Goal: Task Accomplishment & Management: Manage account settings

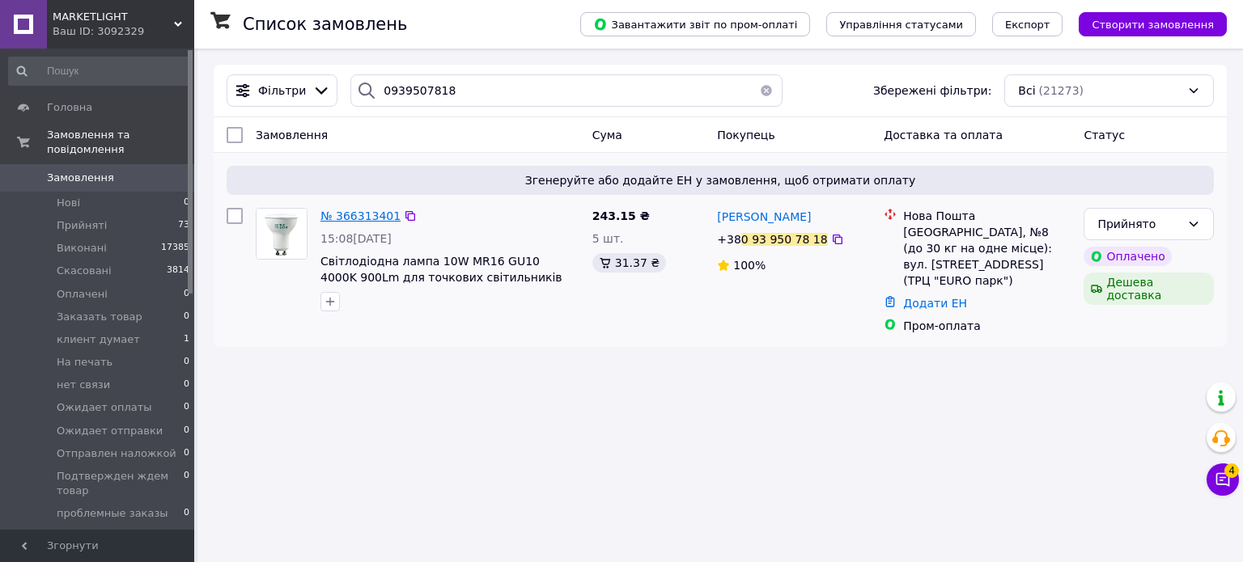
click at [360, 217] on span "№ 366313401" at bounding box center [360, 216] width 80 height 13
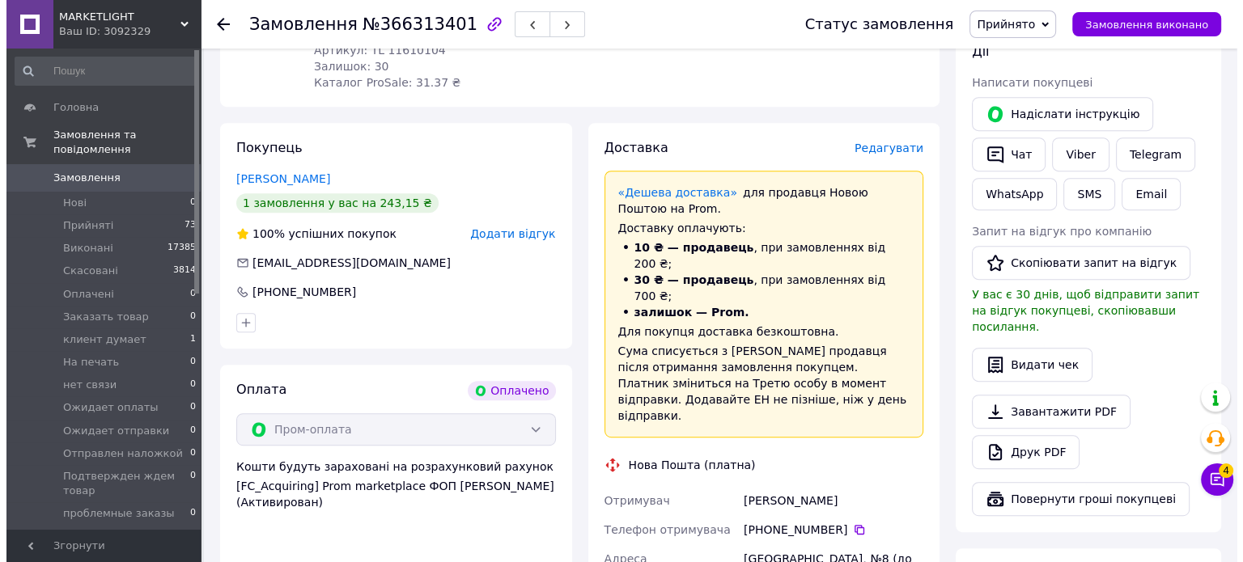
scroll to position [728, 0]
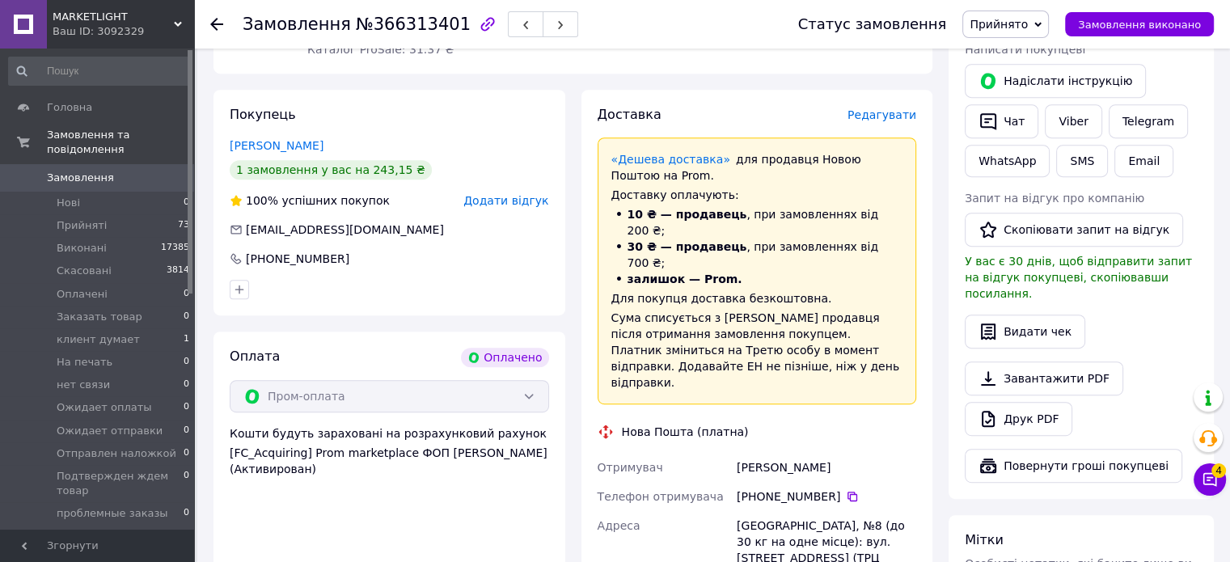
click at [890, 108] on span "Редагувати" at bounding box center [882, 114] width 69 height 13
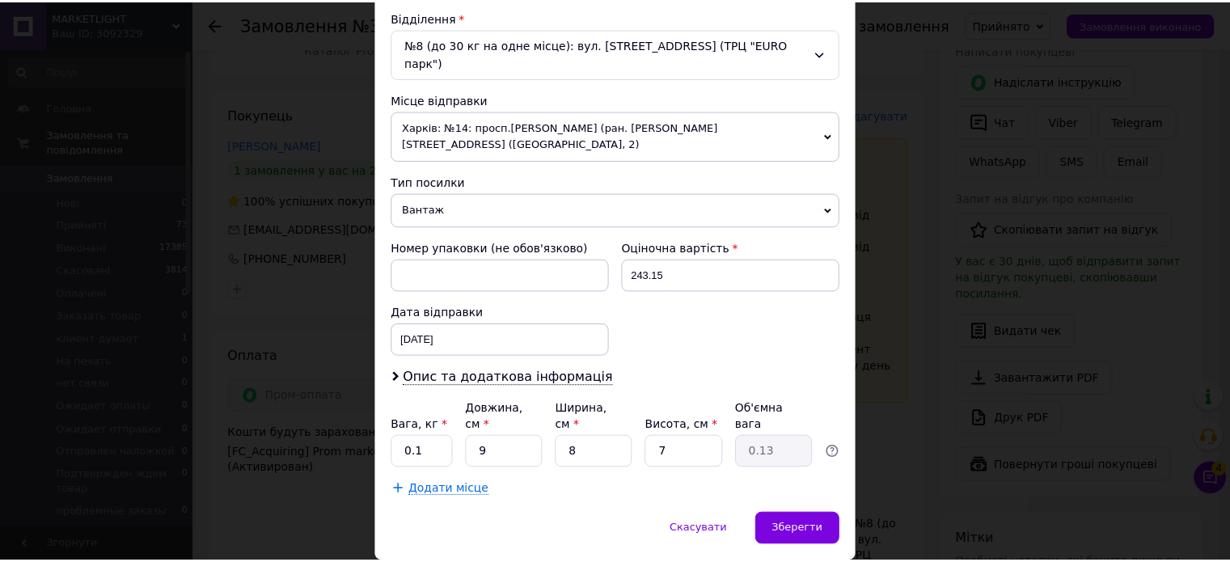
scroll to position [507, 0]
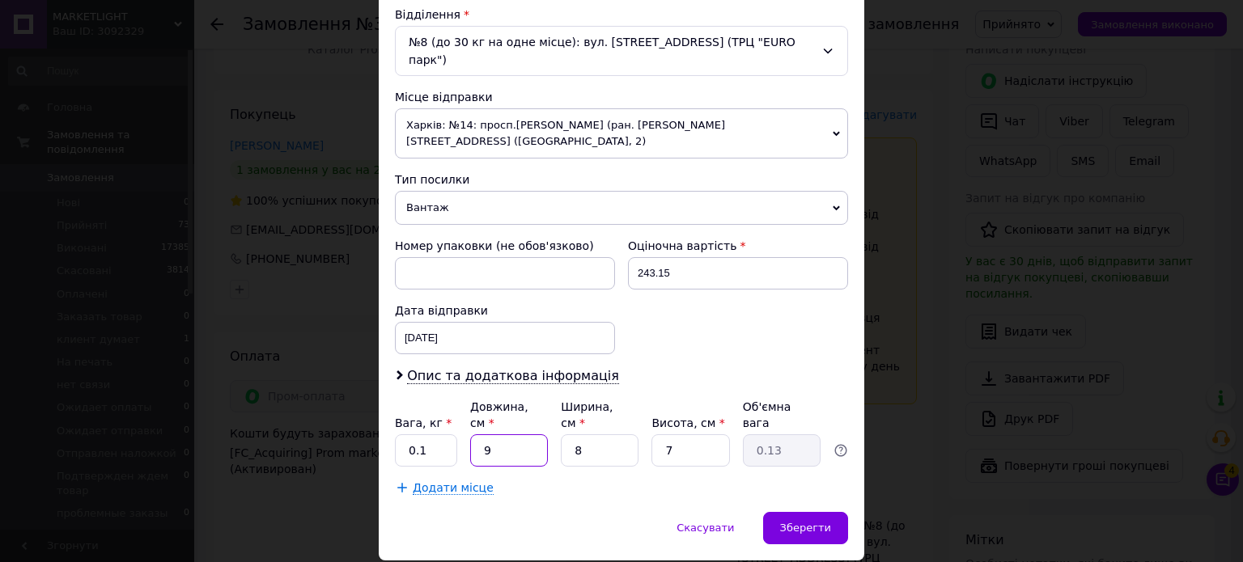
drag, startPoint x: 507, startPoint y: 403, endPoint x: 476, endPoint y: 400, distance: 31.7
click at [476, 434] on input "9" at bounding box center [509, 450] width 78 height 32
type input "1"
type input "0.1"
type input "10"
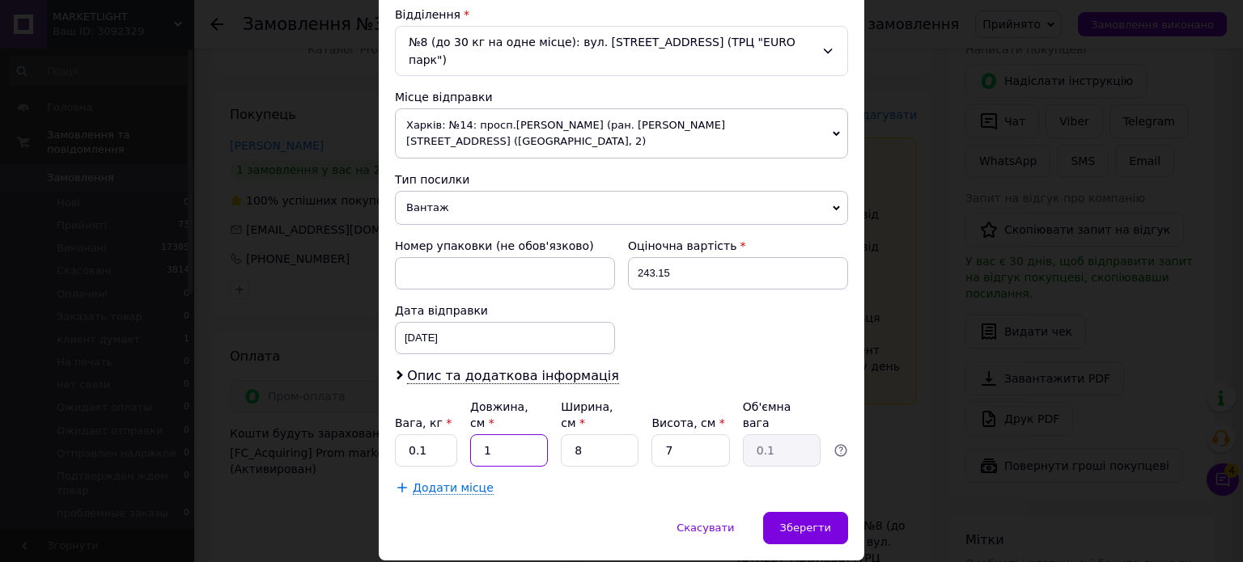
type input "0.14"
type input "10"
drag, startPoint x: 430, startPoint y: 403, endPoint x: 407, endPoint y: 399, distance: 23.8
click at [407, 434] on input "0.1" at bounding box center [426, 450] width 62 height 32
type input "0.5"
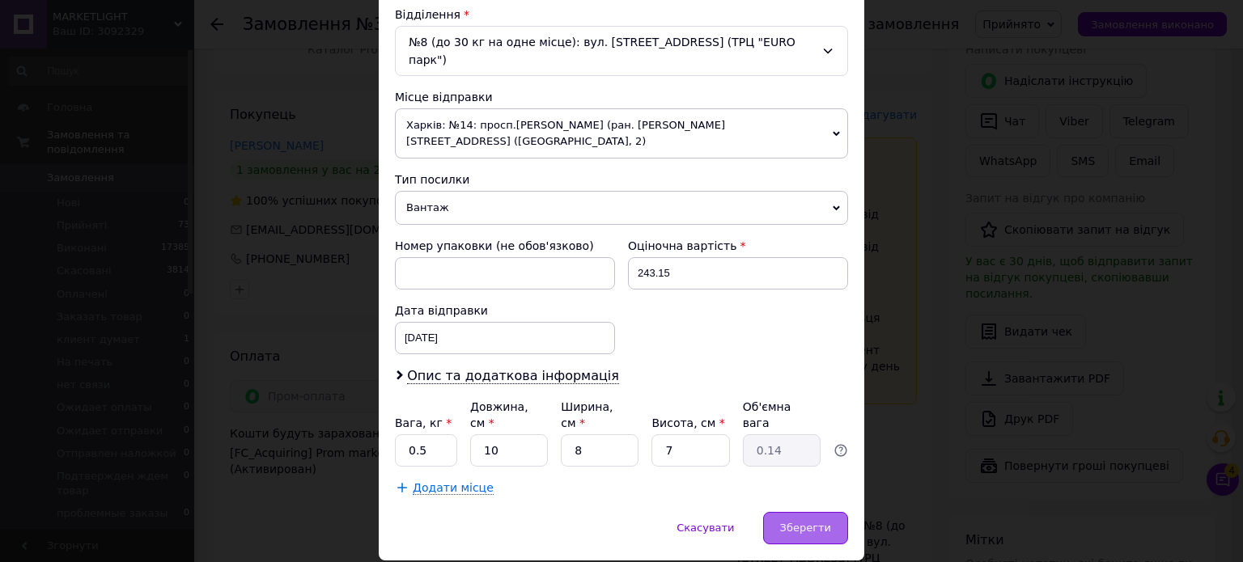
click at [787, 522] on span "Зберегти" at bounding box center [805, 528] width 51 height 12
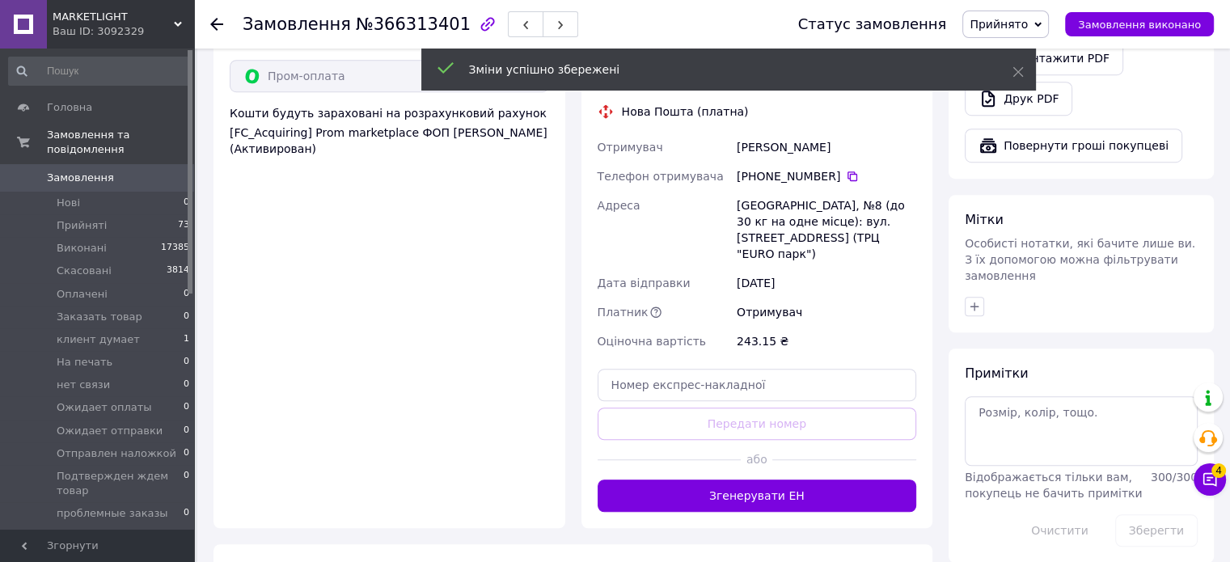
scroll to position [1052, 0]
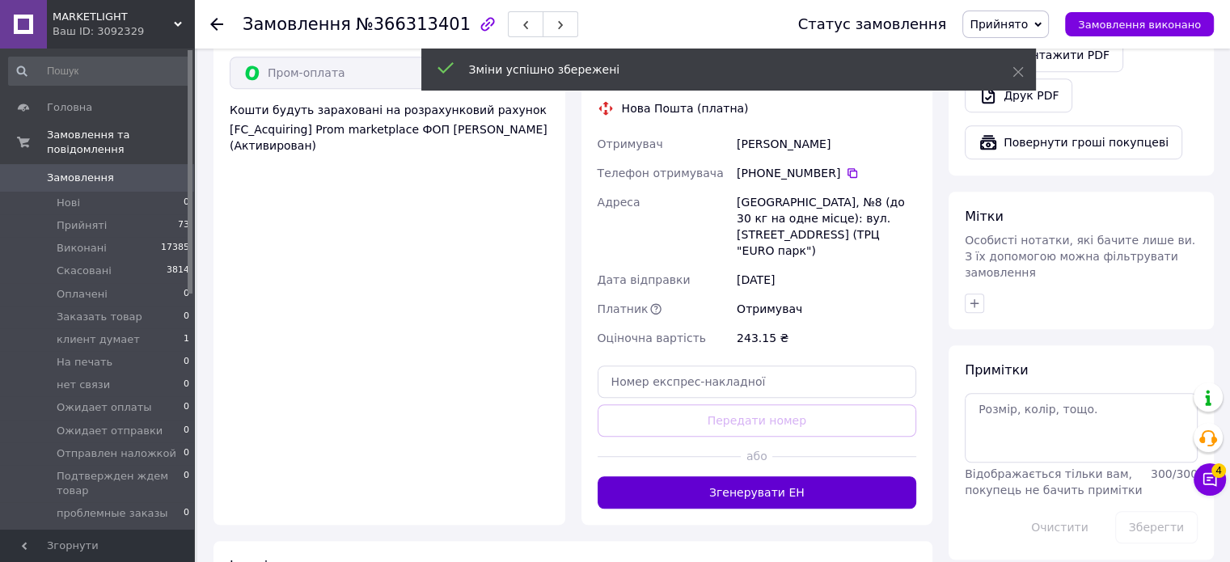
click at [781, 476] on button "Згенерувати ЕН" at bounding box center [758, 492] width 320 height 32
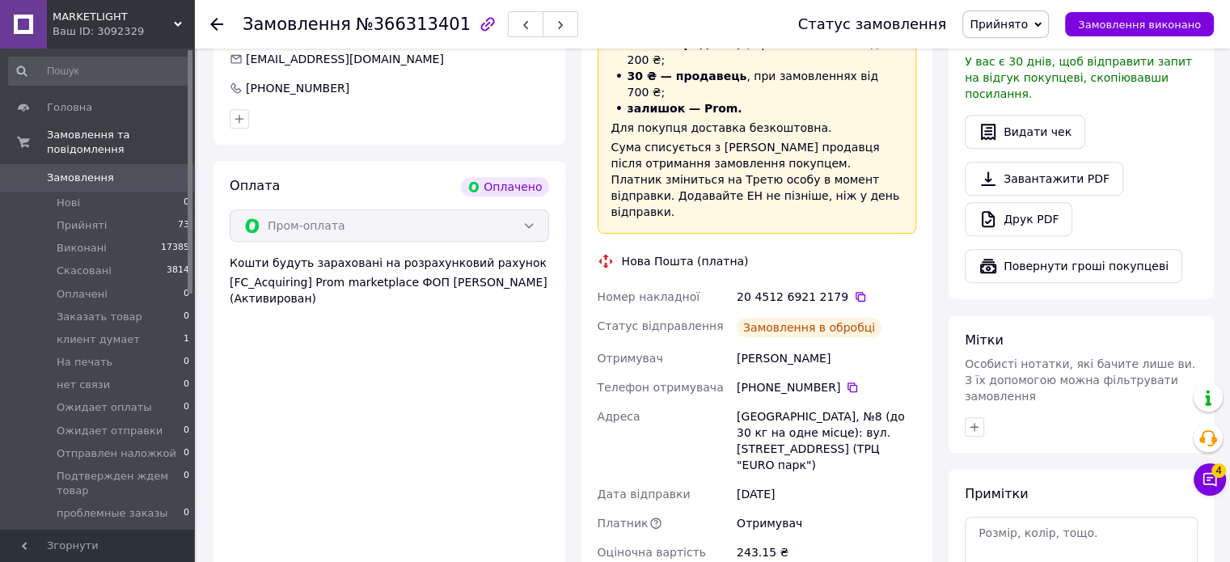
scroll to position [890, 0]
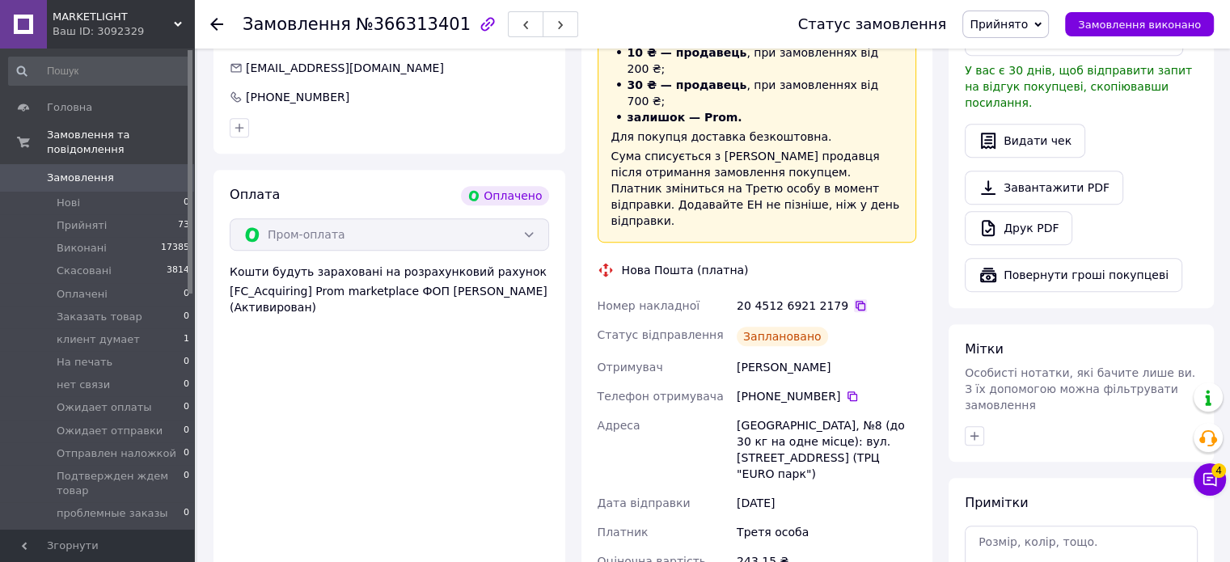
click at [854, 299] on icon at bounding box center [860, 305] width 13 height 13
click at [104, 171] on span "Замовлення" at bounding box center [80, 178] width 67 height 15
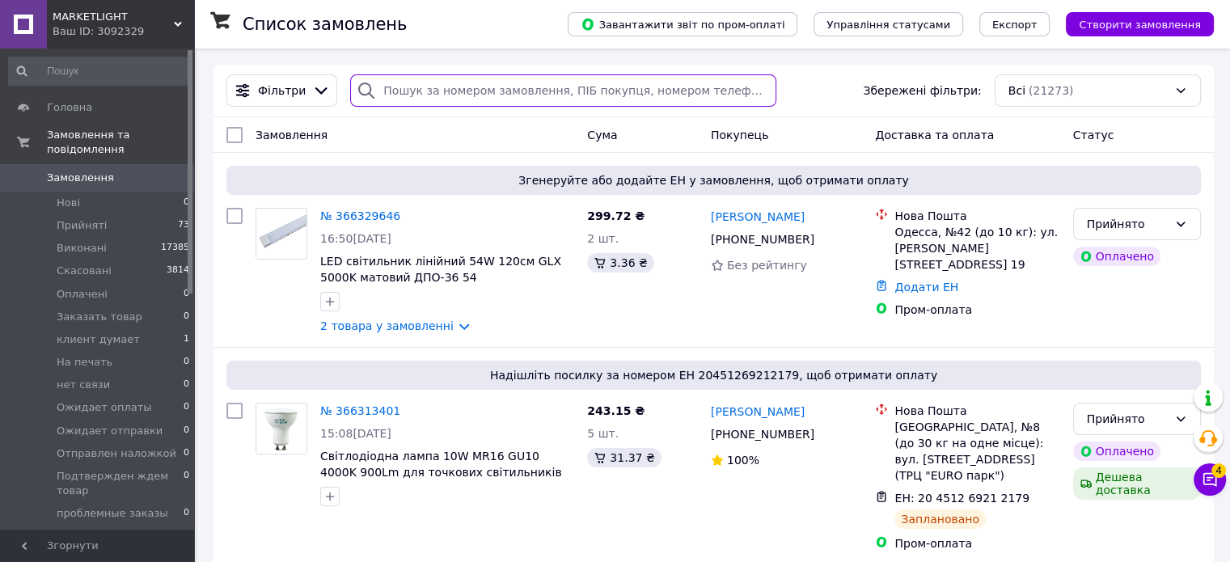
click at [386, 96] on input "search" at bounding box center [563, 90] width 426 height 32
paste input "0963993691"
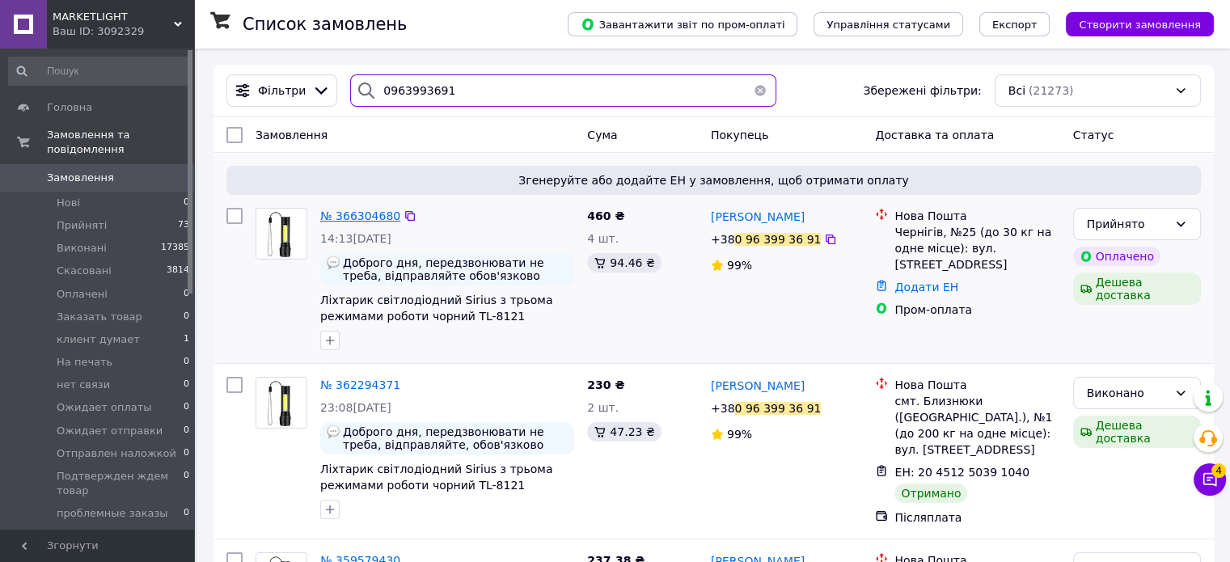
type input "0963993691"
click at [375, 210] on span "№ 366304680" at bounding box center [360, 216] width 80 height 13
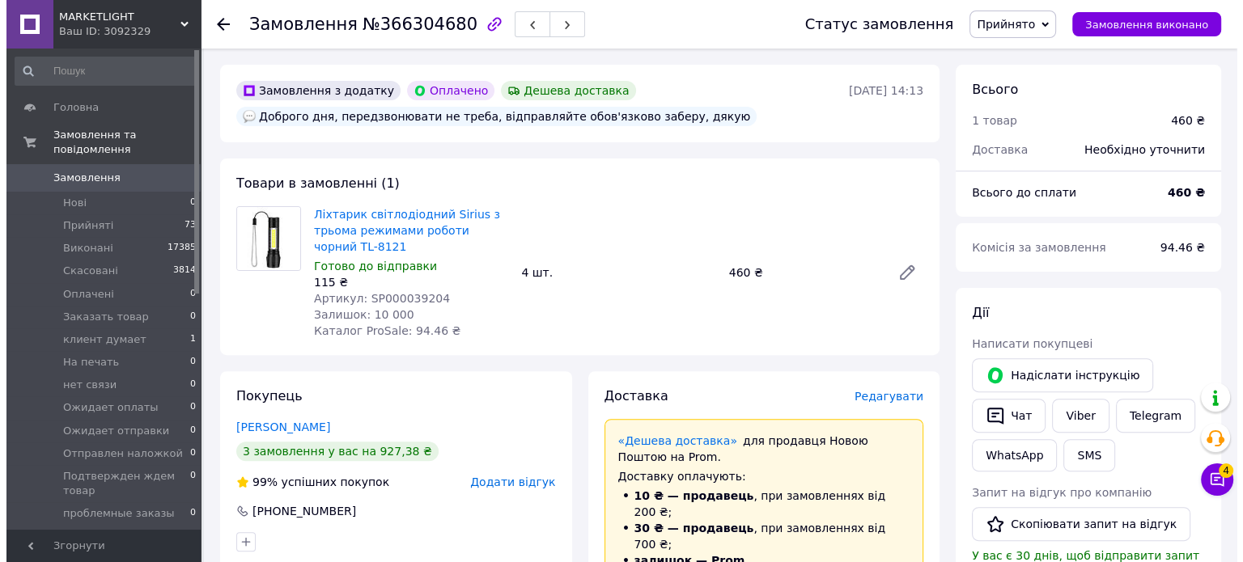
scroll to position [566, 0]
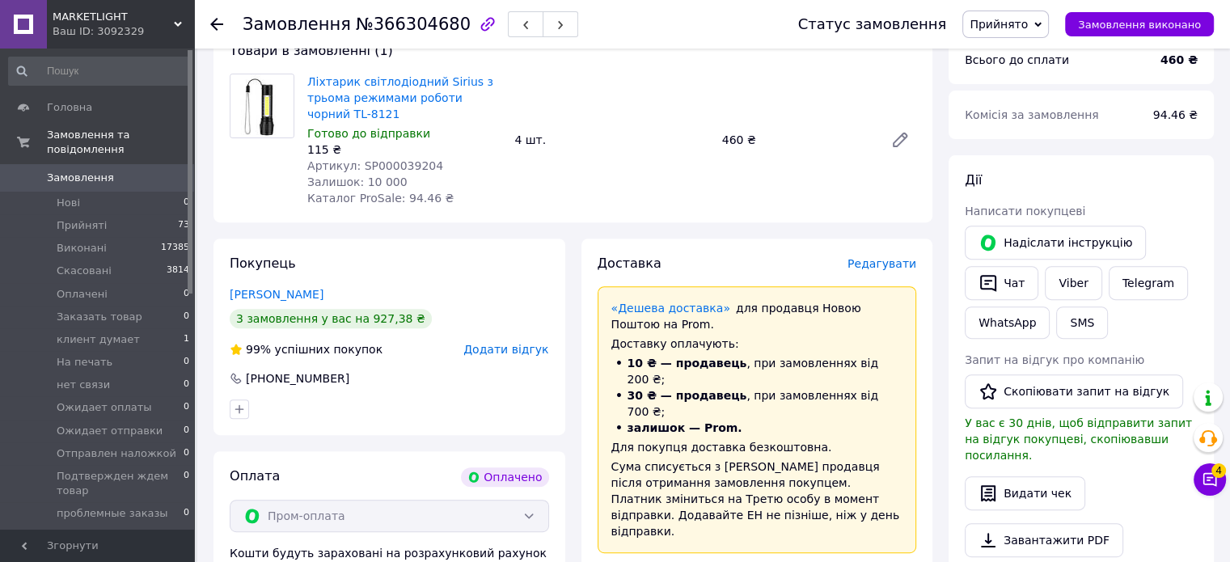
click at [887, 265] on span "Редагувати" at bounding box center [882, 263] width 69 height 13
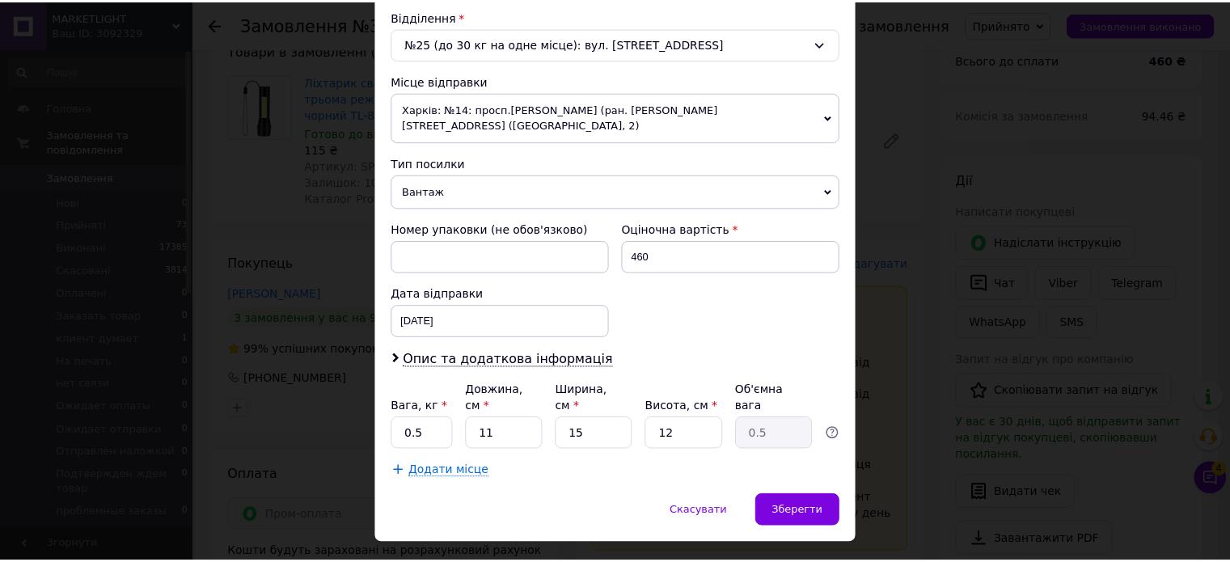
scroll to position [507, 0]
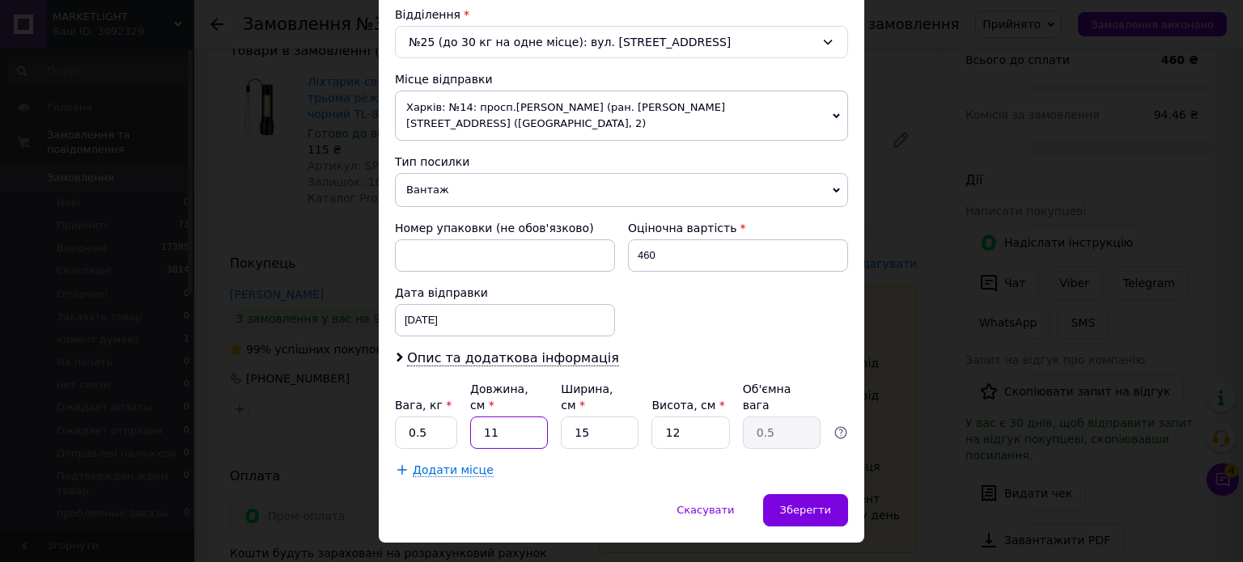
drag, startPoint x: 506, startPoint y: 395, endPoint x: 474, endPoint y: 400, distance: 32.1
click at [474, 417] on input "11" at bounding box center [509, 433] width 78 height 32
type input "2"
type input "0.1"
type input "25"
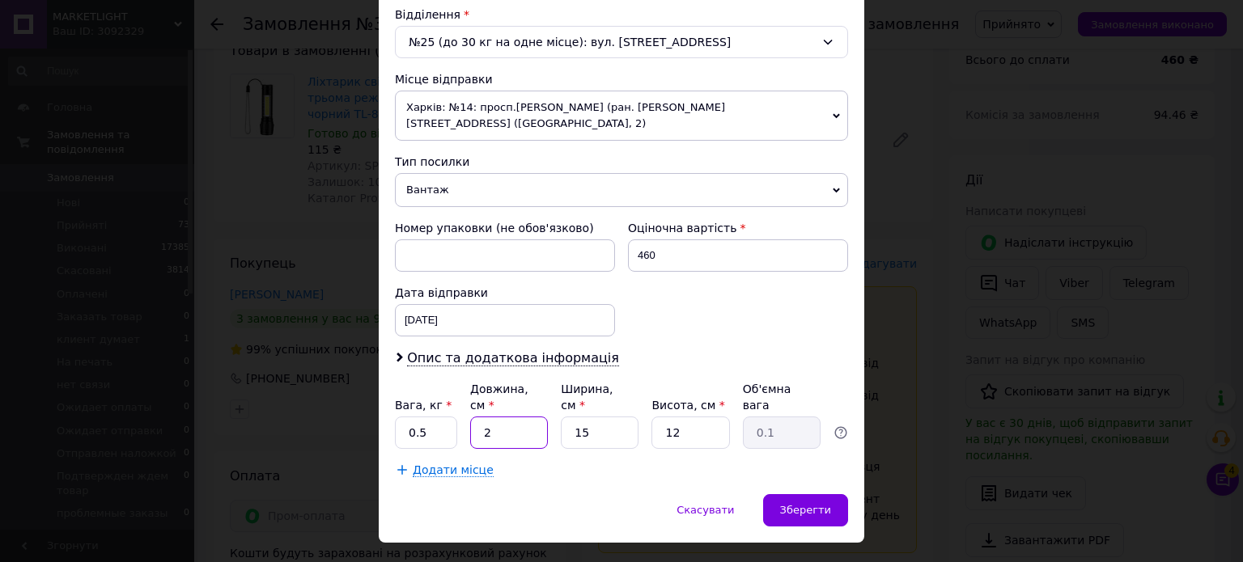
type input "1.13"
type input "25"
type input "2"
type input "0.15"
type input "20"
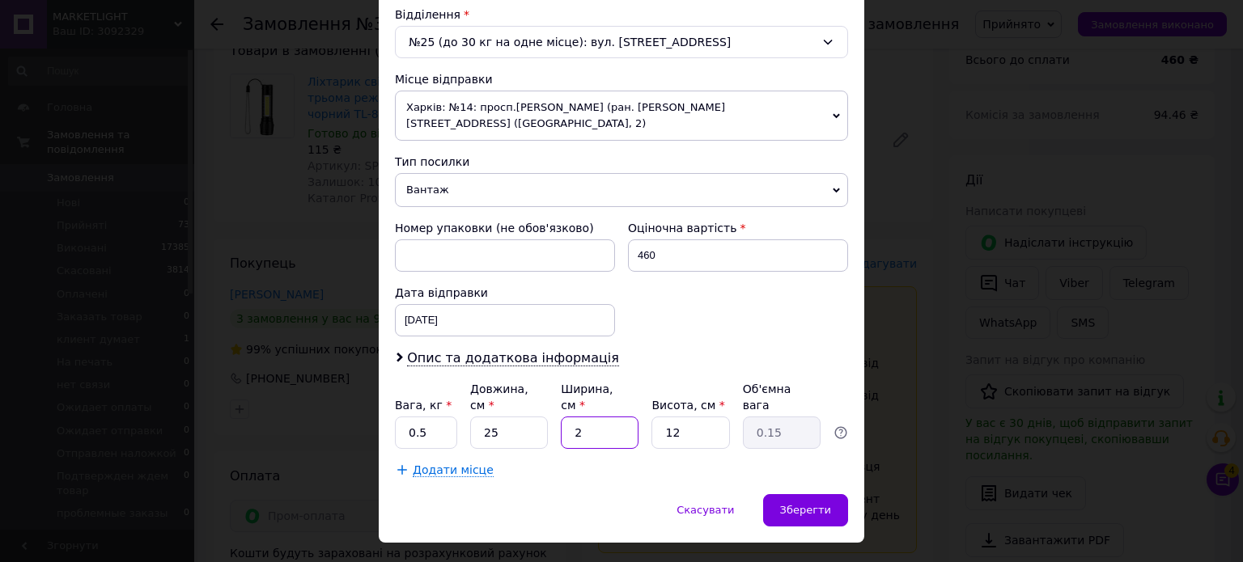
type input "1.5"
type input "20"
type input "1"
type input "0.13"
type input "15"
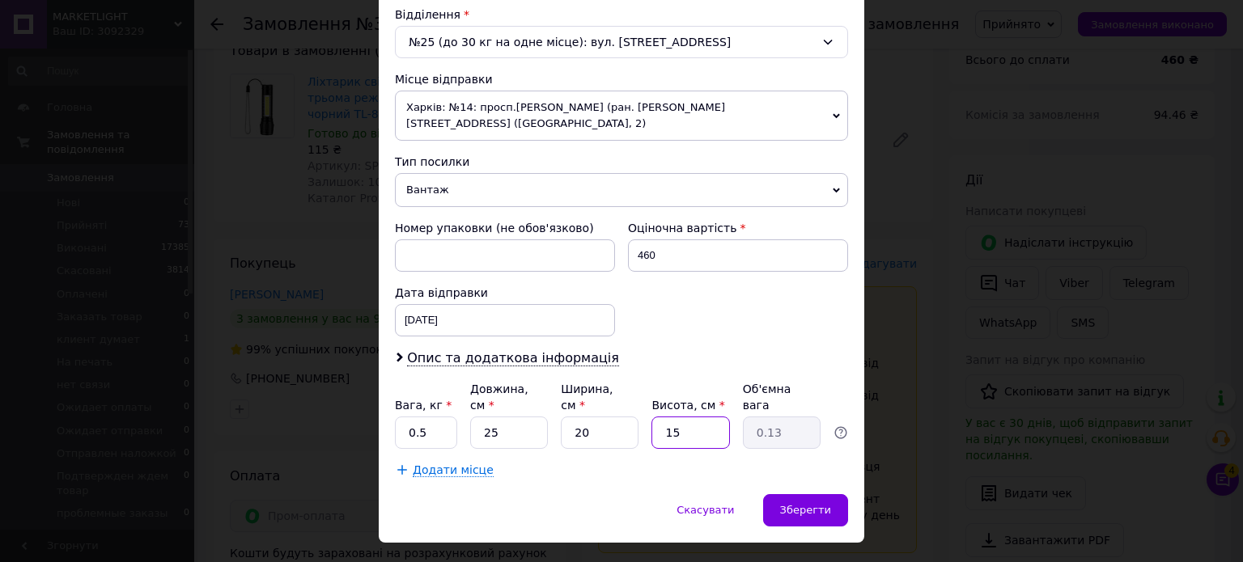
type input "1.88"
type input "15"
drag, startPoint x: 424, startPoint y: 403, endPoint x: 408, endPoint y: 403, distance: 16.2
click at [408, 417] on input "0.5" at bounding box center [426, 433] width 62 height 32
type input "2"
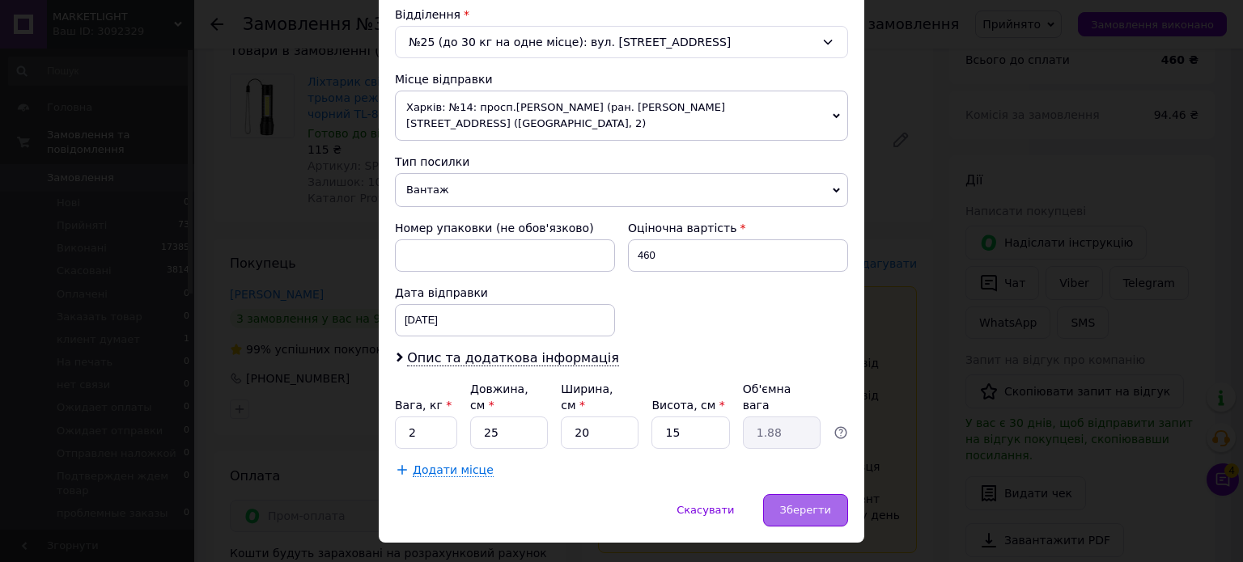
click at [805, 494] on div "Зберегти" at bounding box center [805, 510] width 85 height 32
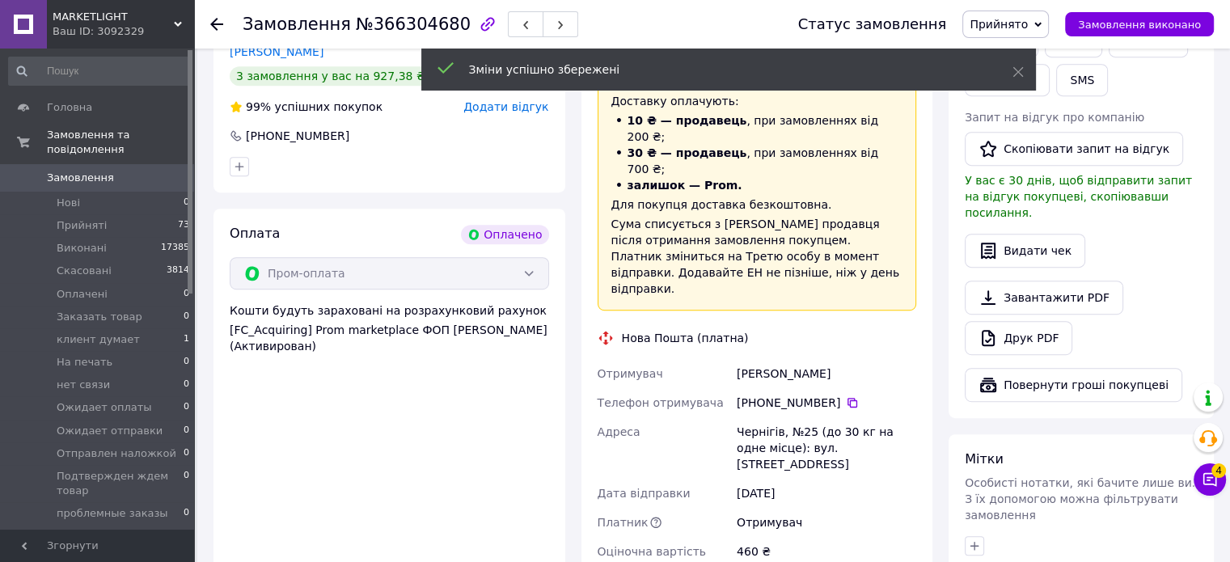
scroll to position [971, 0]
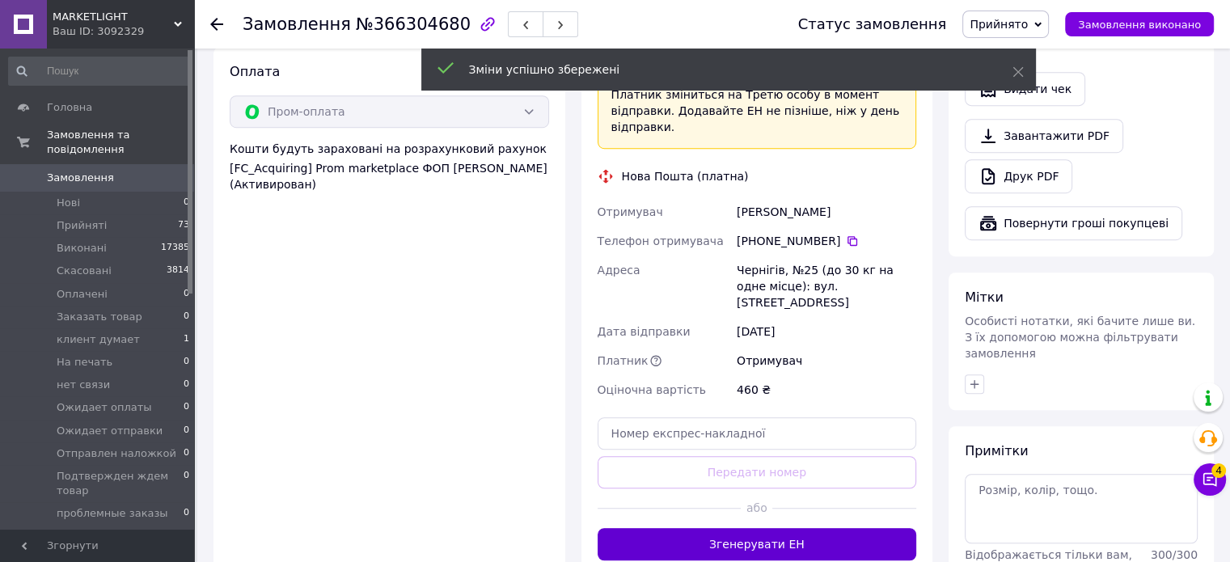
click at [760, 528] on button "Згенерувати ЕН" at bounding box center [758, 544] width 320 height 32
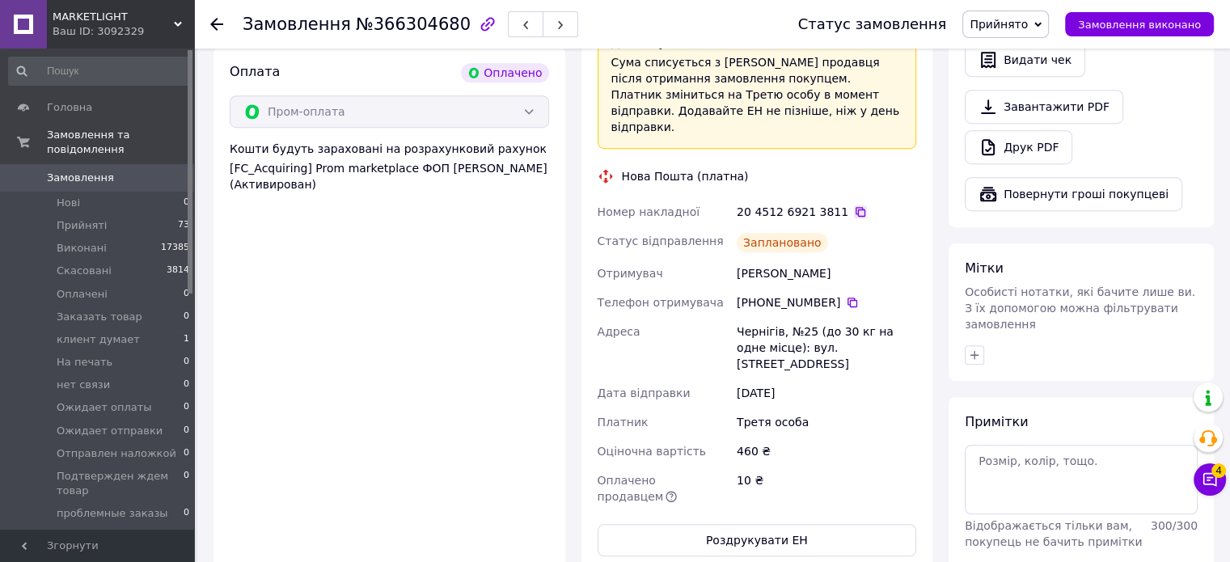
click at [856, 207] on icon at bounding box center [861, 212] width 10 height 10
